Goal: Find contact information: Find contact information

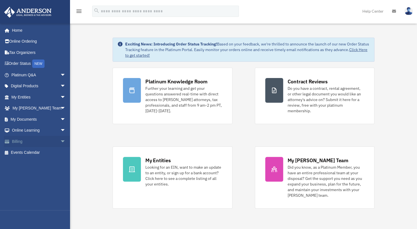
click at [60, 140] on span "arrow_drop_down" at bounding box center [65, 141] width 11 height 11
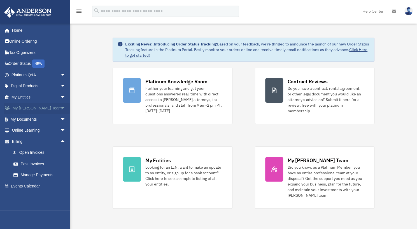
click at [45, 107] on link "My Anderson Team arrow_drop_down" at bounding box center [39, 108] width 70 height 11
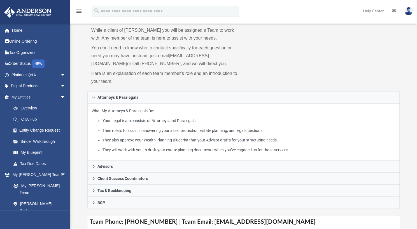
scroll to position [29, 0]
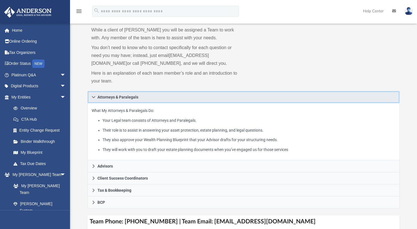
drag, startPoint x: 266, startPoint y: 144, endPoint x: 216, endPoint y: 94, distance: 70.7
click at [216, 94] on link "Attorneys & Paralegals" at bounding box center [243, 97] width 312 height 12
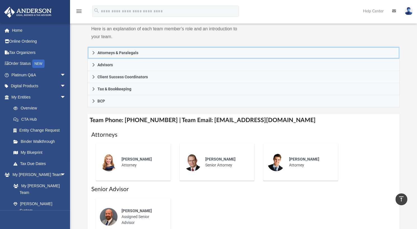
scroll to position [70, 0]
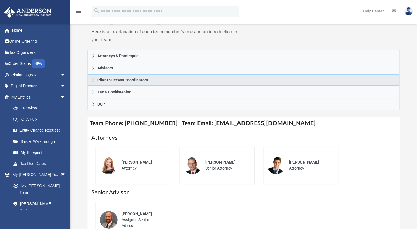
click at [91, 78] on link "Client Success Coordinators" at bounding box center [243, 80] width 312 height 12
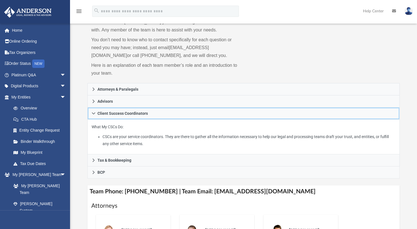
scroll to position [36, 0]
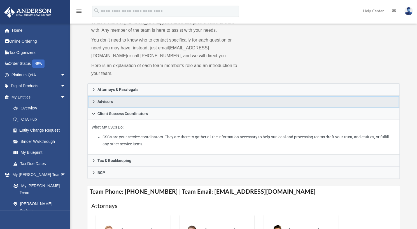
click at [94, 98] on link "Advisors" at bounding box center [243, 102] width 312 height 12
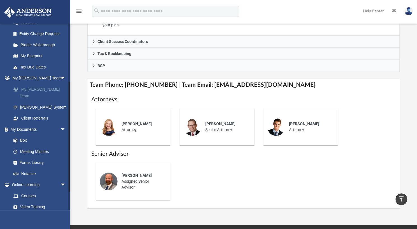
scroll to position [97, 0]
